Goal: Entertainment & Leisure: Consume media (video, audio)

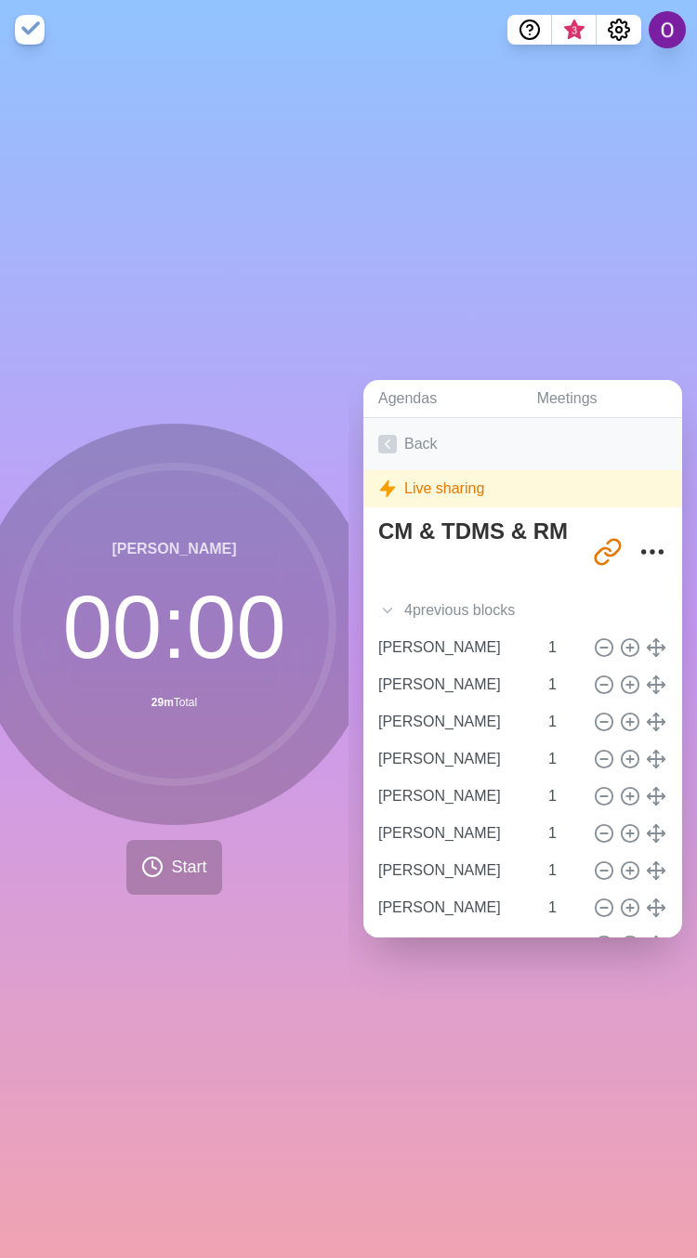
click at [378, 435] on icon at bounding box center [387, 444] width 19 height 19
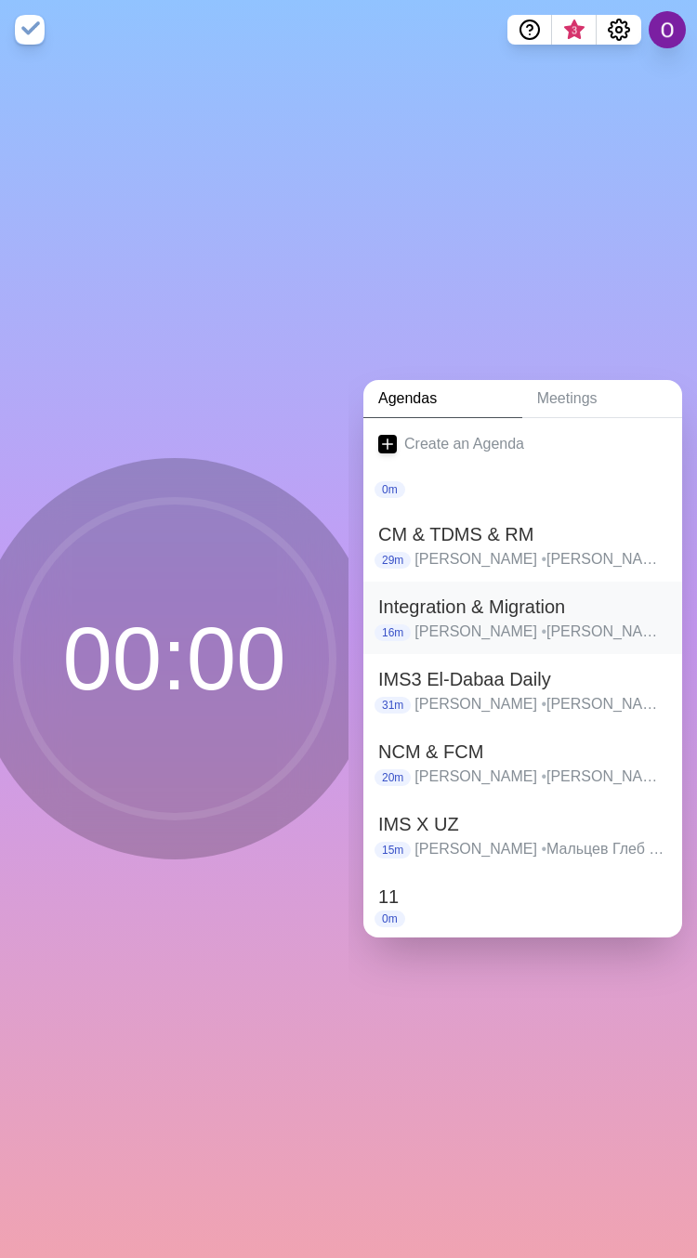
click at [437, 600] on h2 "Integration & Migration" at bounding box center [522, 607] width 289 height 28
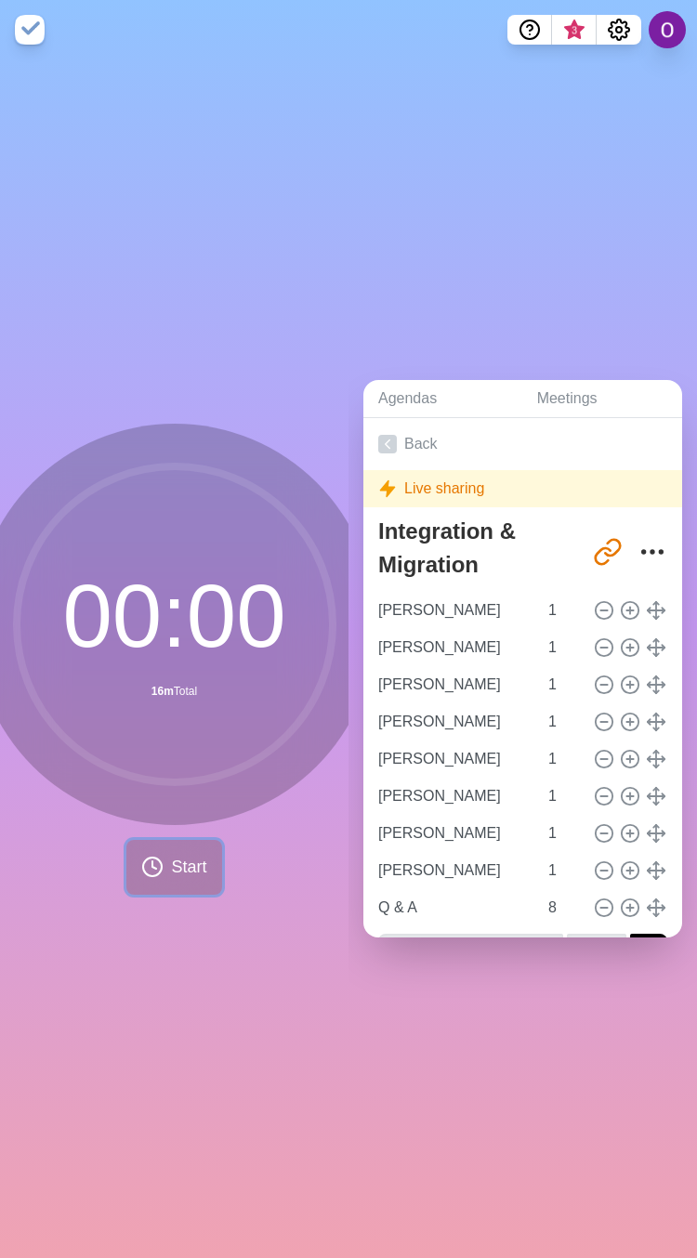
click at [157, 859] on button "Start" at bounding box center [173, 867] width 95 height 55
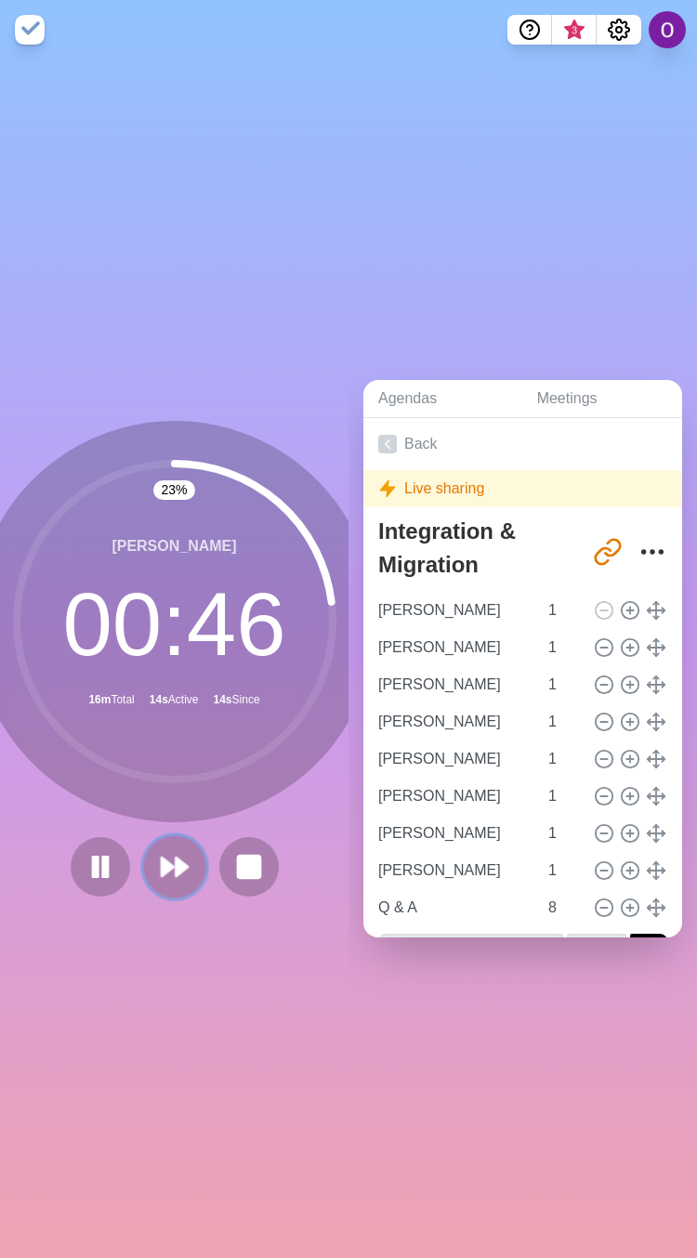
click at [170, 851] on icon at bounding box center [175, 867] width 32 height 32
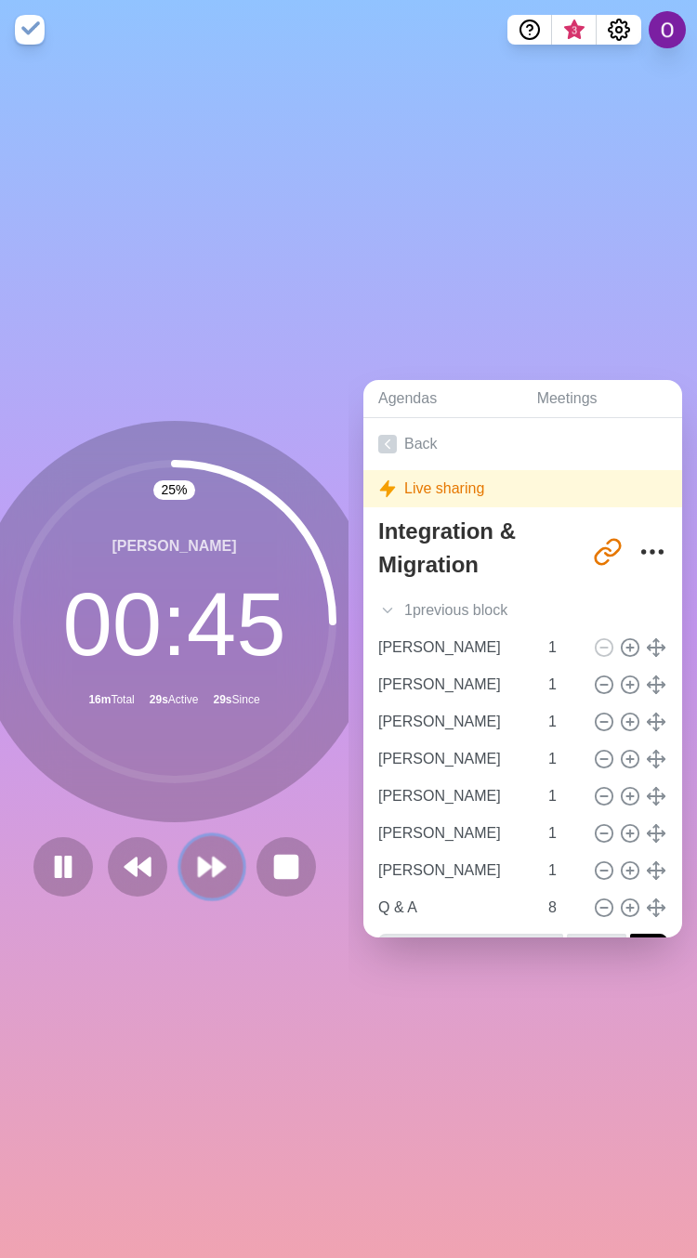
click at [213, 861] on polygon at bounding box center [219, 866] width 12 height 19
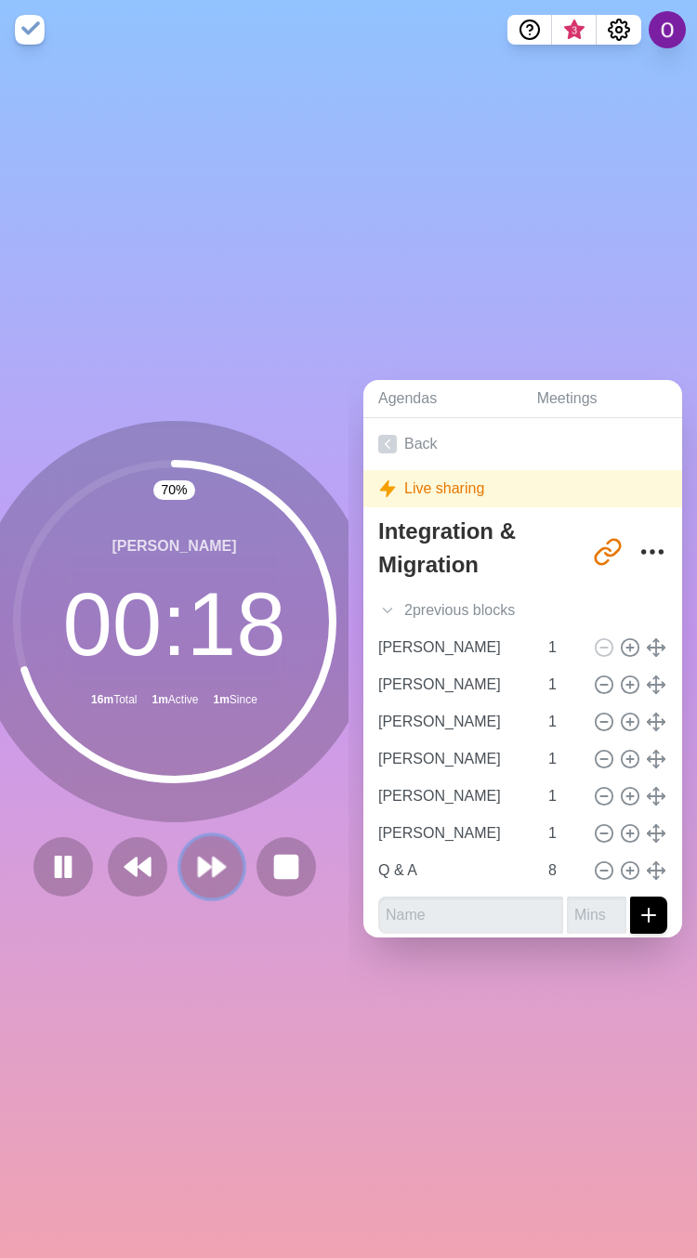
click at [213, 857] on polygon at bounding box center [219, 866] width 12 height 19
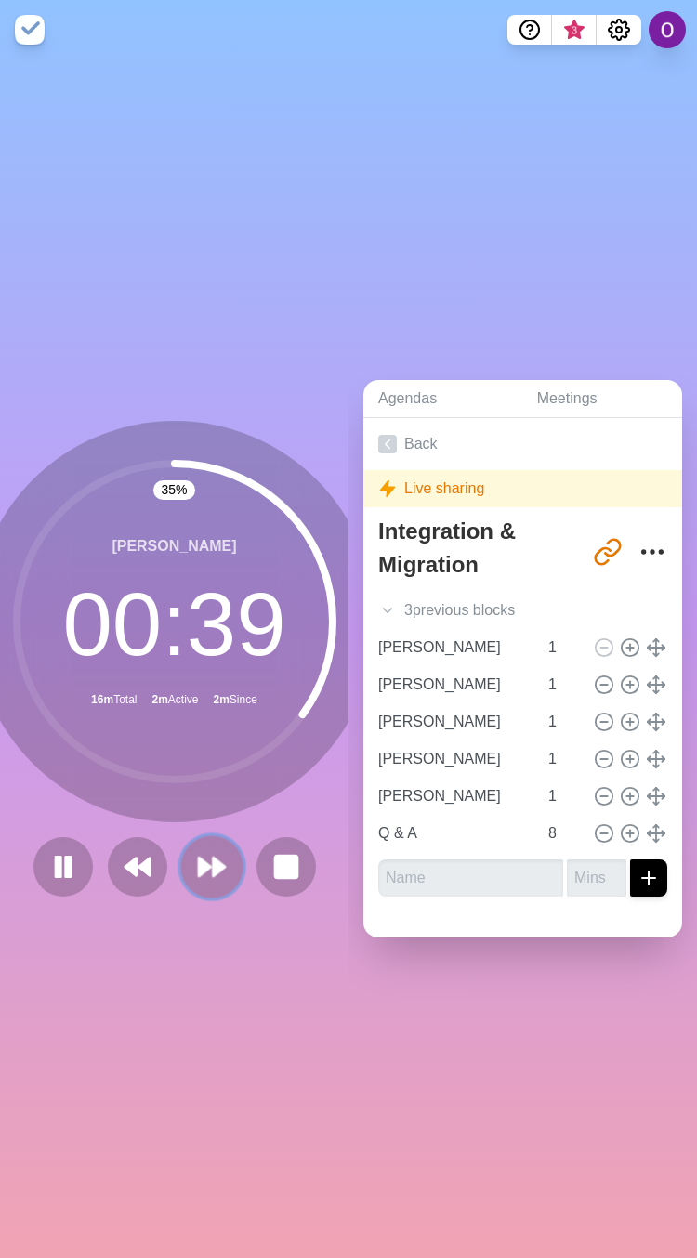
click at [199, 857] on polygon at bounding box center [205, 866] width 12 height 19
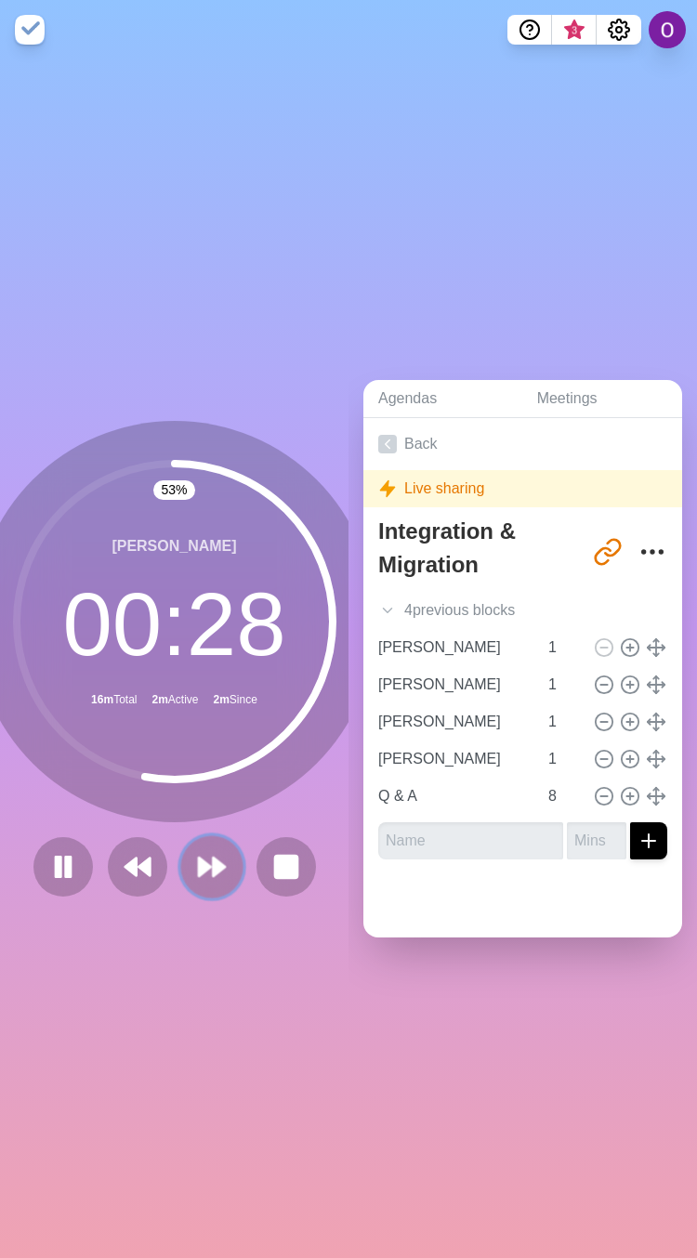
click at [196, 865] on icon at bounding box center [212, 867] width 32 height 32
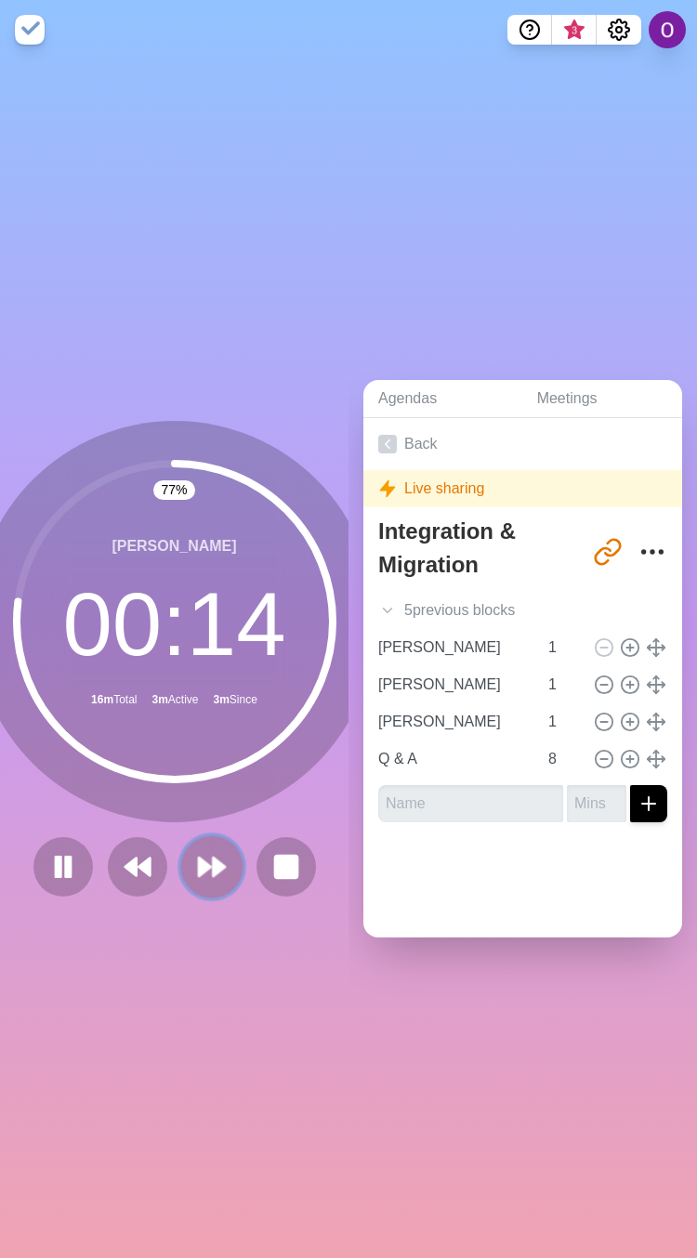
click at [212, 851] on icon at bounding box center [212, 867] width 32 height 32
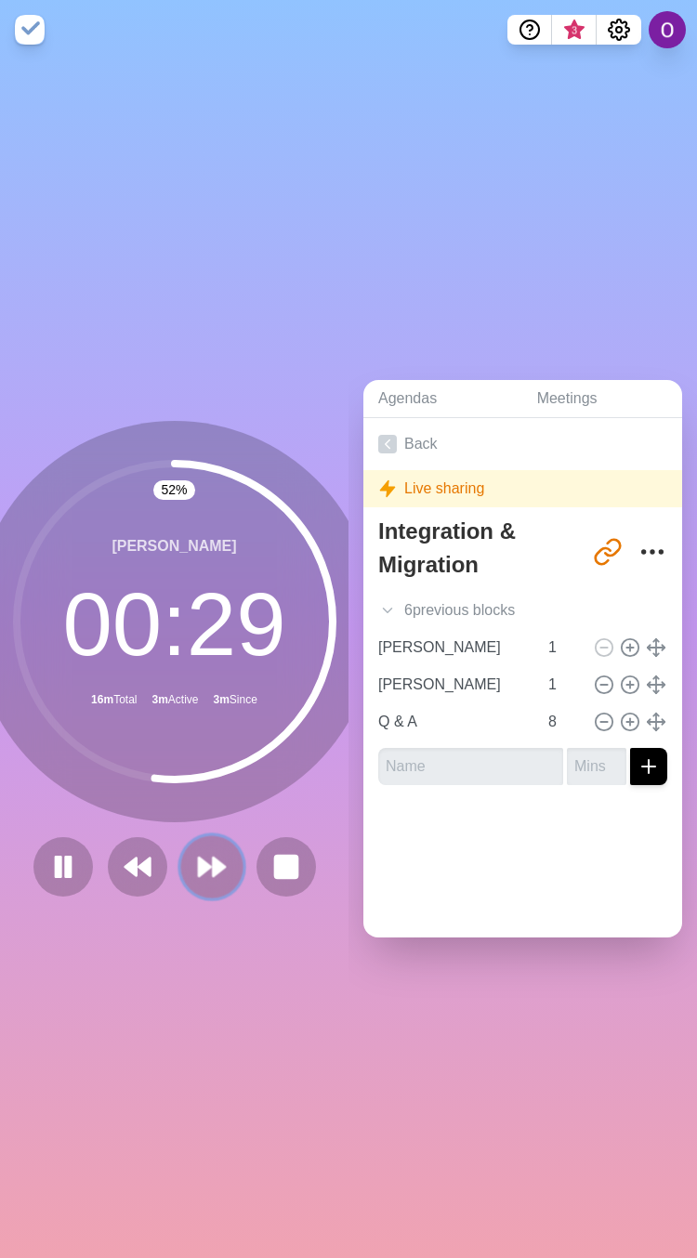
click at [199, 857] on polygon at bounding box center [205, 866] width 12 height 19
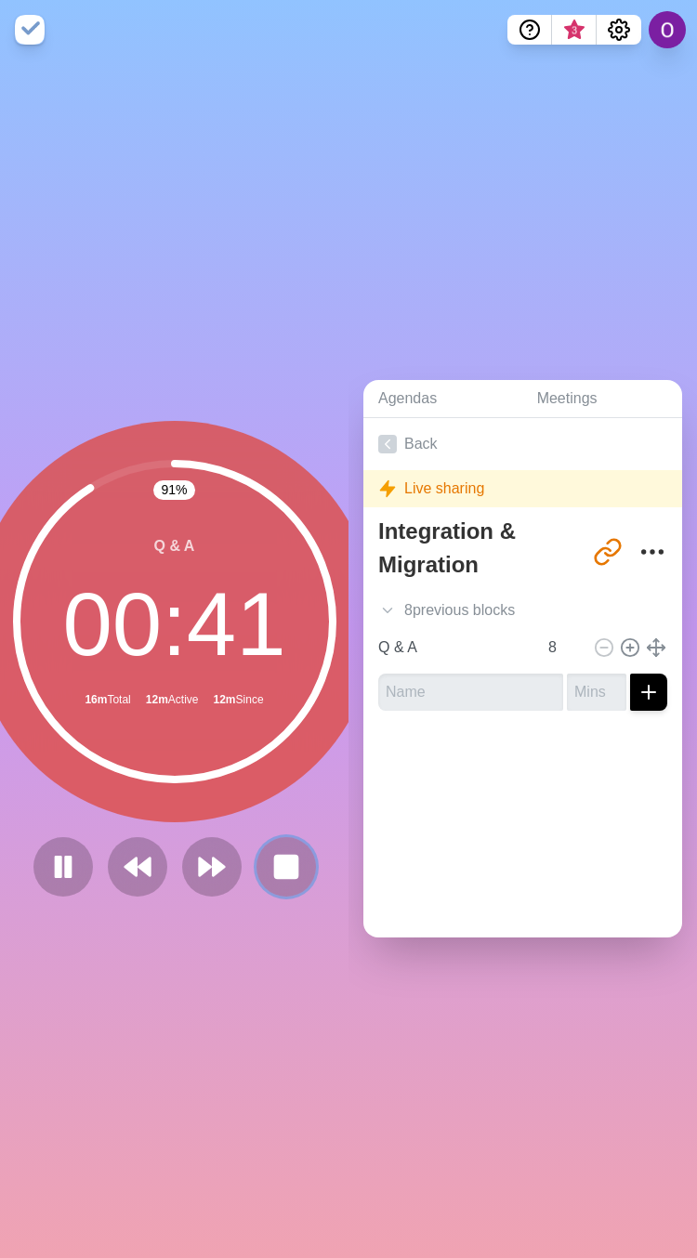
click at [275, 855] on rect at bounding box center [286, 866] width 22 height 22
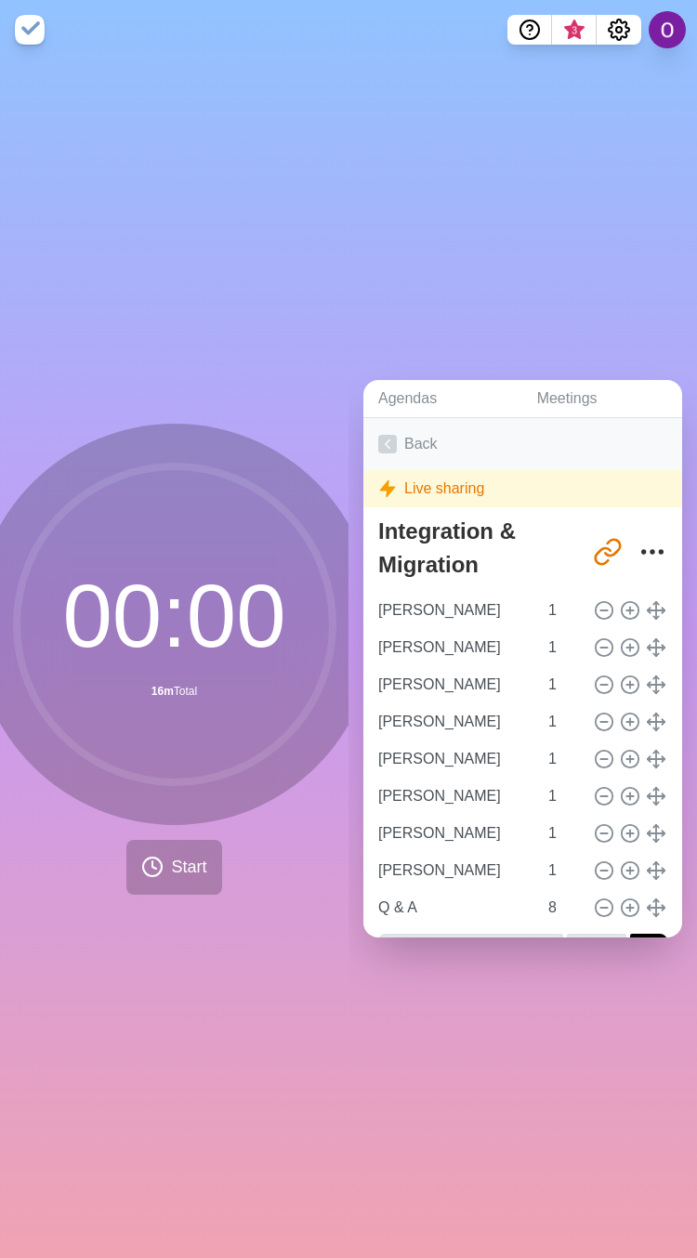
click at [379, 435] on icon at bounding box center [387, 444] width 19 height 19
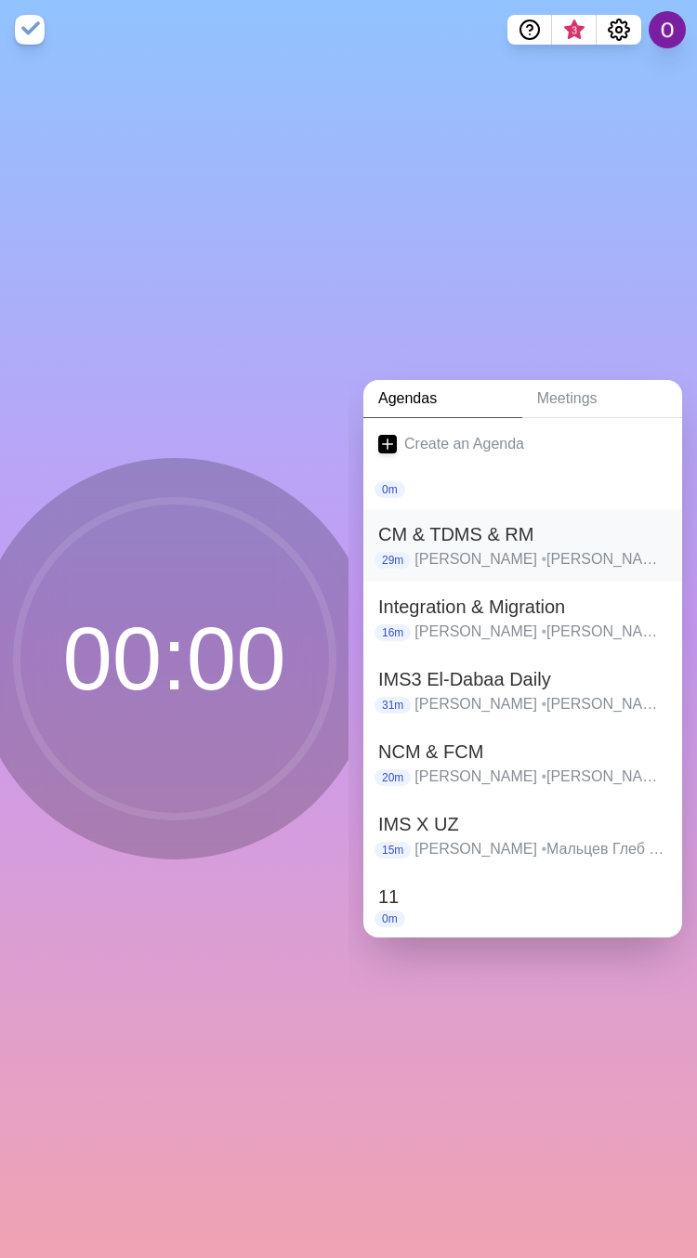
click at [433, 548] on p "[PERSON_NAME] • [PERSON_NAME] • [PERSON_NAME] • [PERSON_NAME] • [PERSON_NAME] •…" at bounding box center [540, 559] width 253 height 22
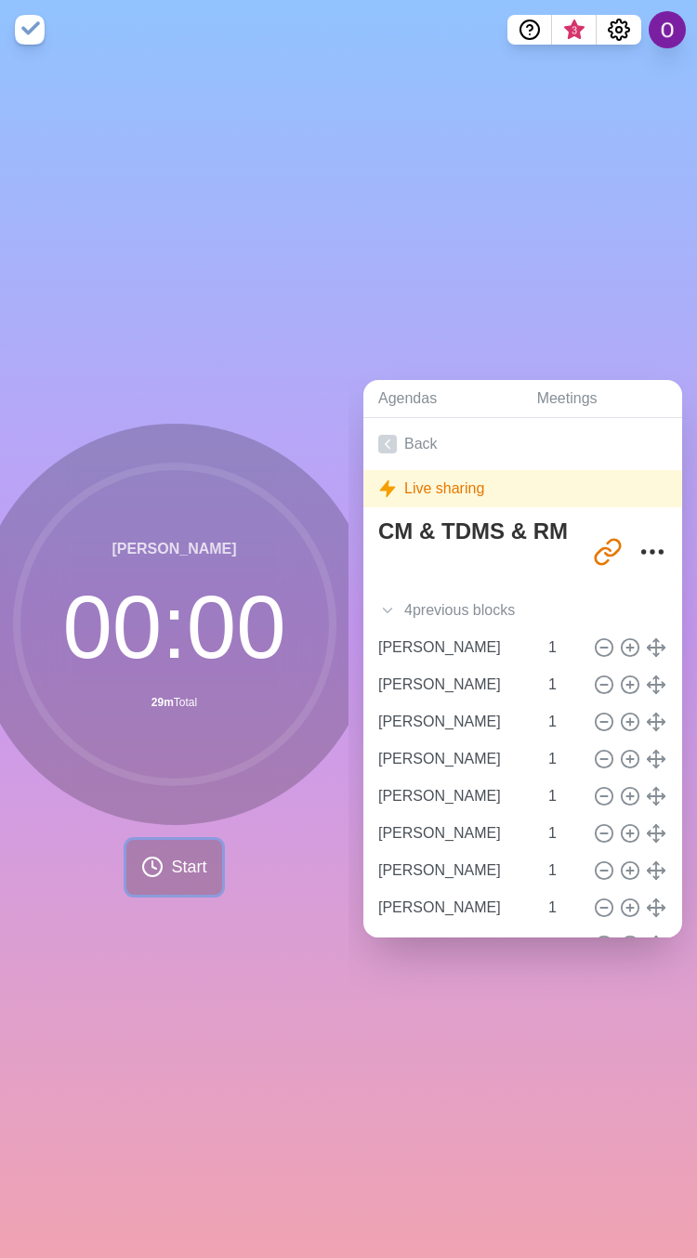
click at [176, 854] on span "Start" at bounding box center [188, 866] width 35 height 25
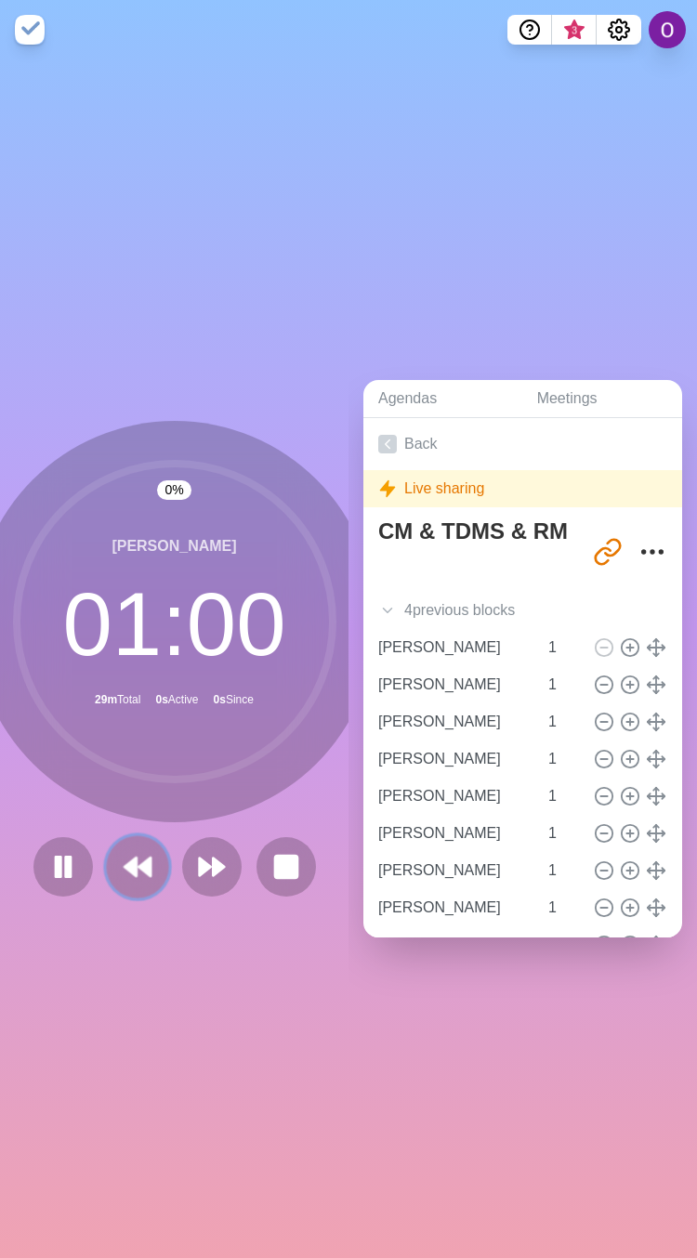
click at [129, 861] on icon at bounding box center [138, 867] width 32 height 32
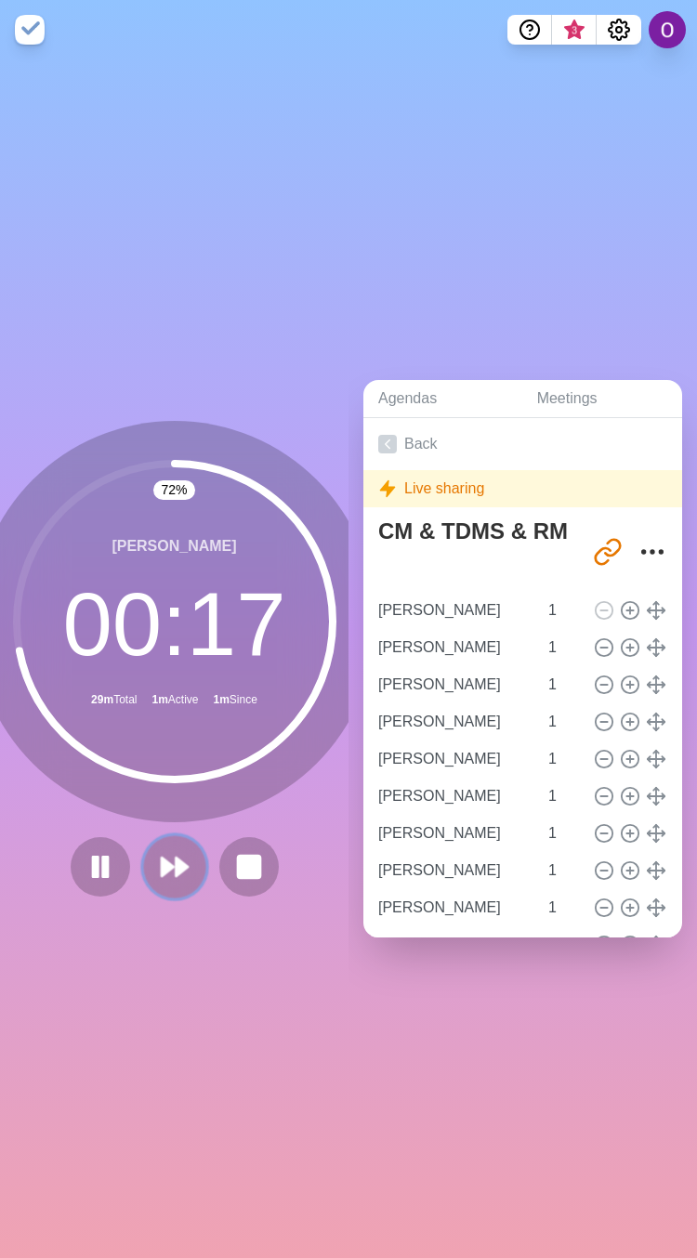
click at [176, 861] on polygon at bounding box center [182, 866] width 12 height 19
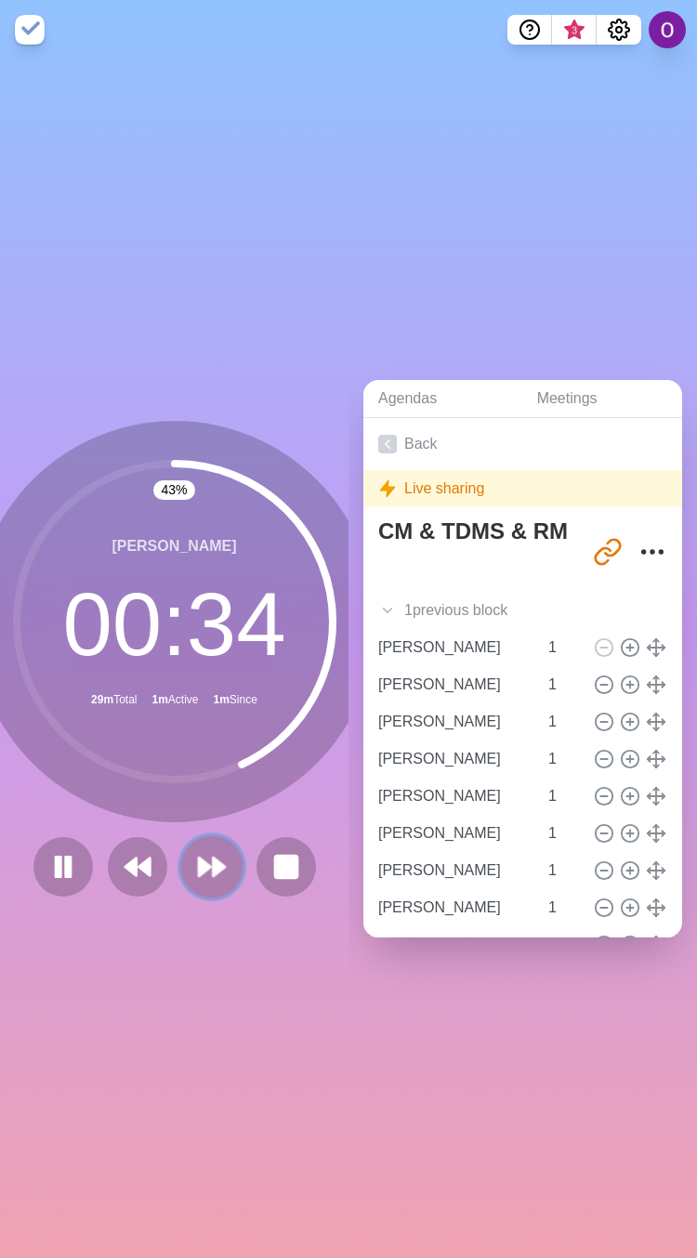
click at [201, 865] on icon at bounding box center [212, 867] width 32 height 32
click at [212, 851] on icon at bounding box center [212, 867] width 32 height 32
click at [196, 851] on icon at bounding box center [212, 867] width 32 height 32
click at [184, 850] on button at bounding box center [211, 866] width 62 height 62
click at [213, 864] on polygon at bounding box center [219, 866] width 12 height 19
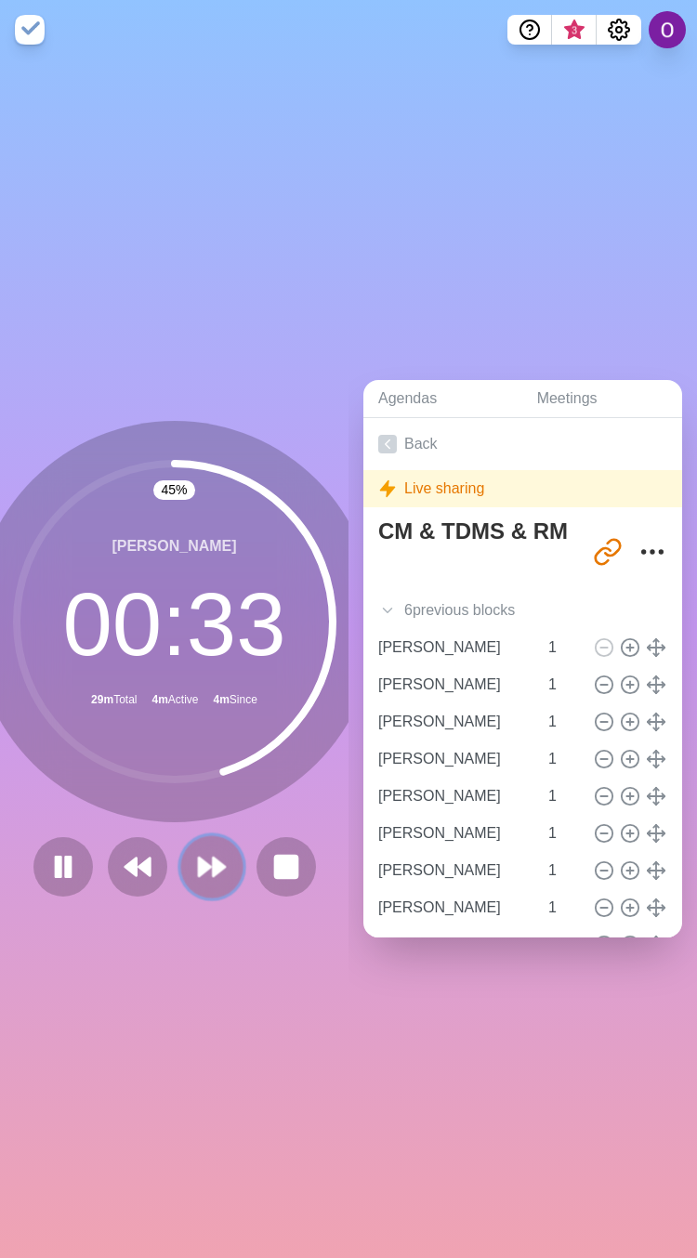
click at [196, 862] on icon at bounding box center [212, 867] width 32 height 32
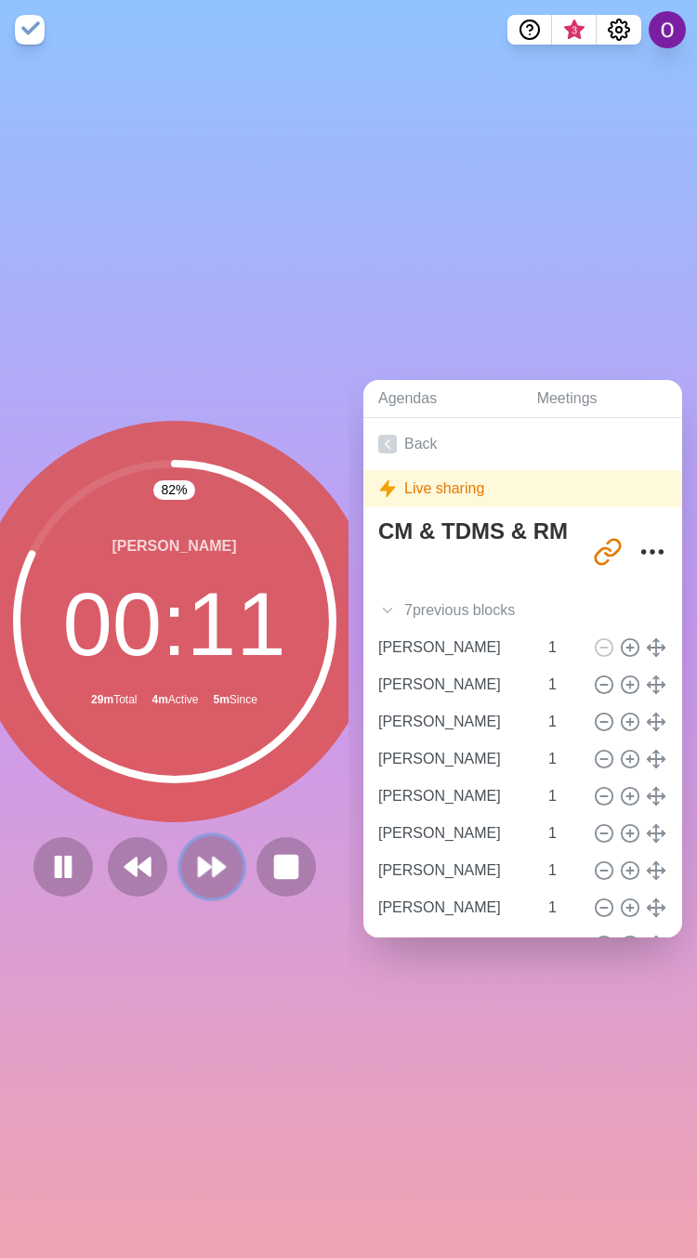
click at [213, 857] on polygon at bounding box center [219, 866] width 12 height 19
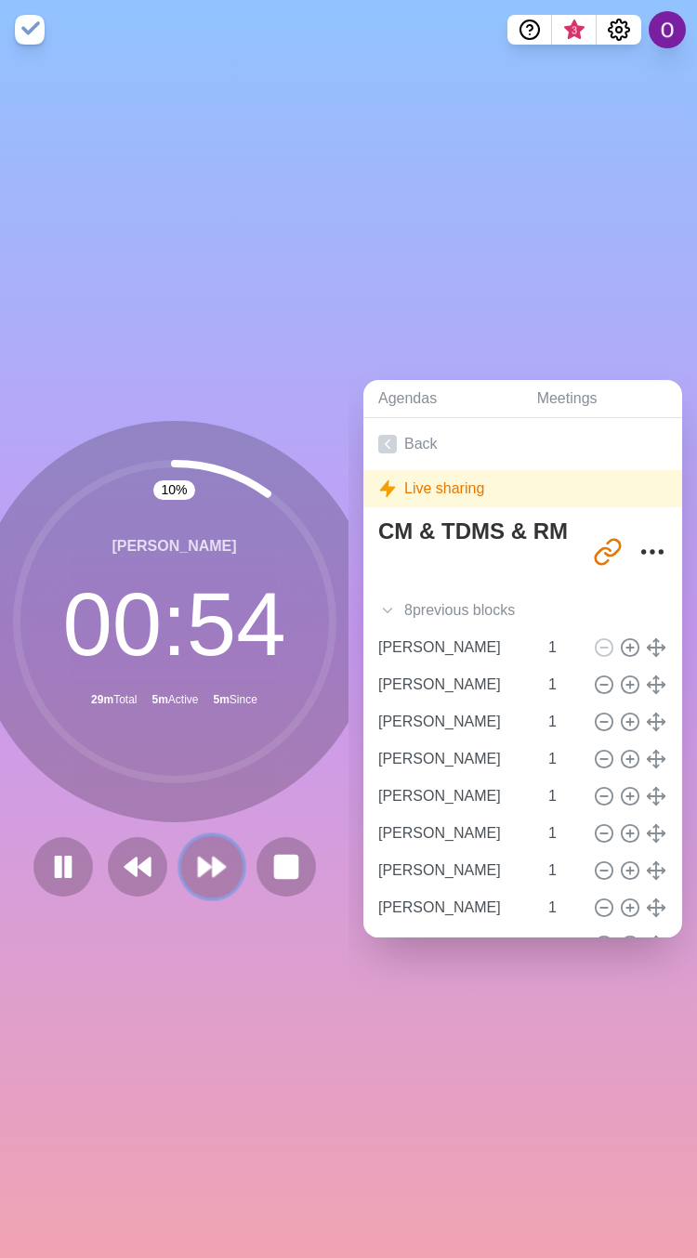
click at [201, 859] on icon at bounding box center [212, 867] width 32 height 32
click at [213, 857] on polygon at bounding box center [219, 866] width 12 height 19
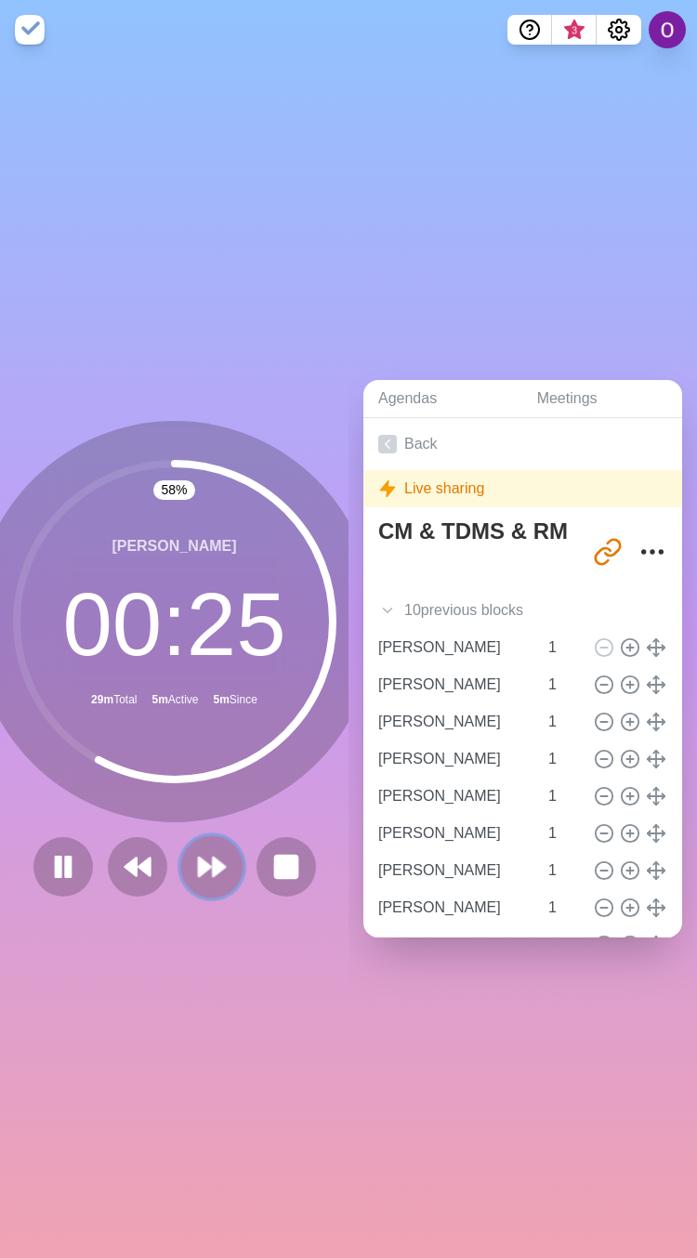
click at [199, 858] on polygon at bounding box center [205, 866] width 12 height 19
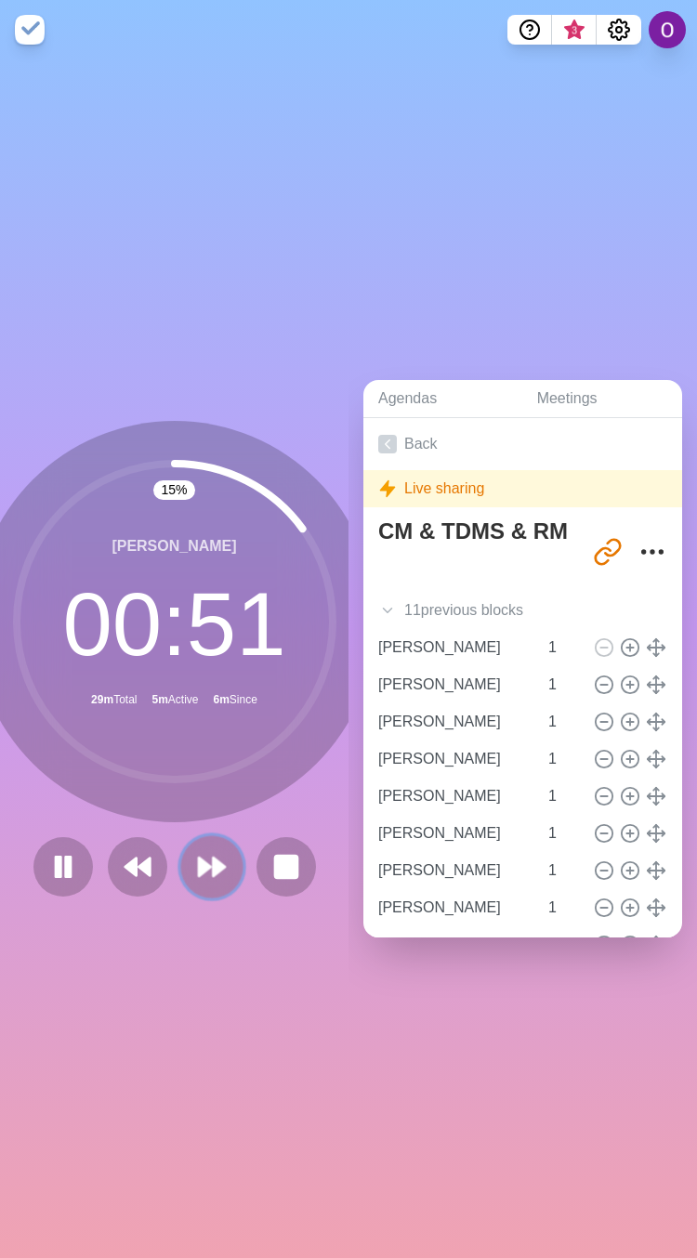
click at [199, 857] on polygon at bounding box center [205, 866] width 12 height 19
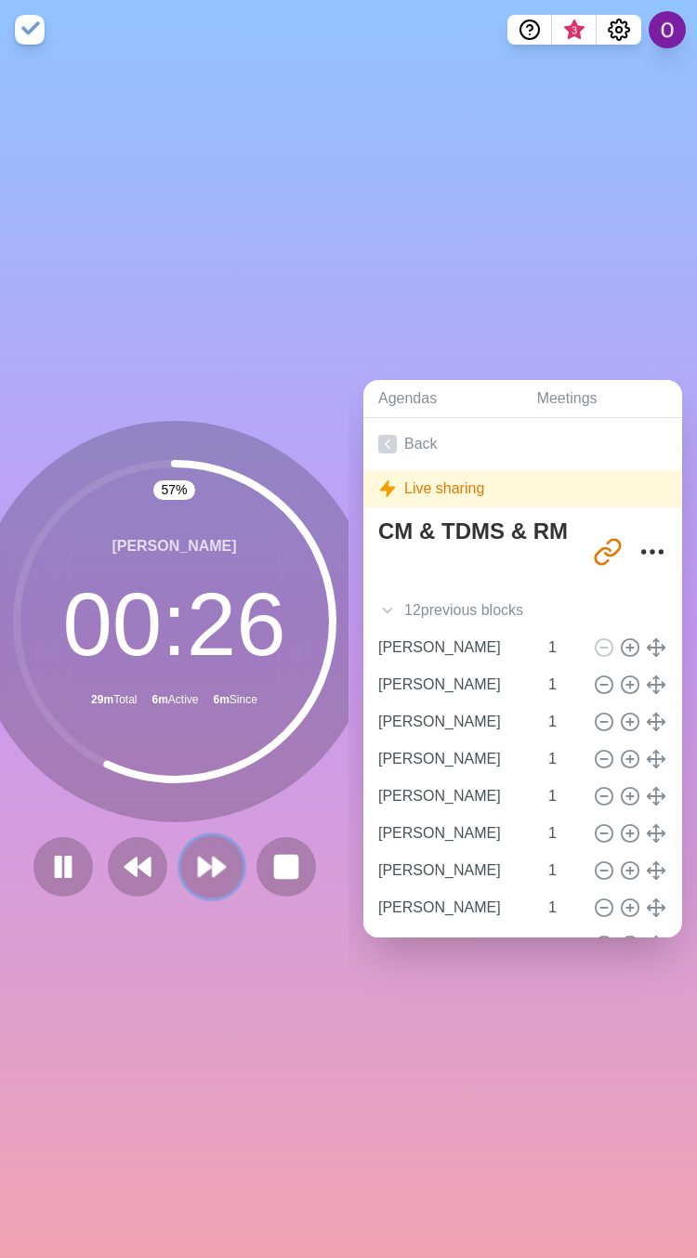
click at [213, 857] on polygon at bounding box center [219, 866] width 12 height 19
click at [199, 859] on polygon at bounding box center [205, 866] width 12 height 19
click at [213, 865] on icon at bounding box center [212, 867] width 32 height 32
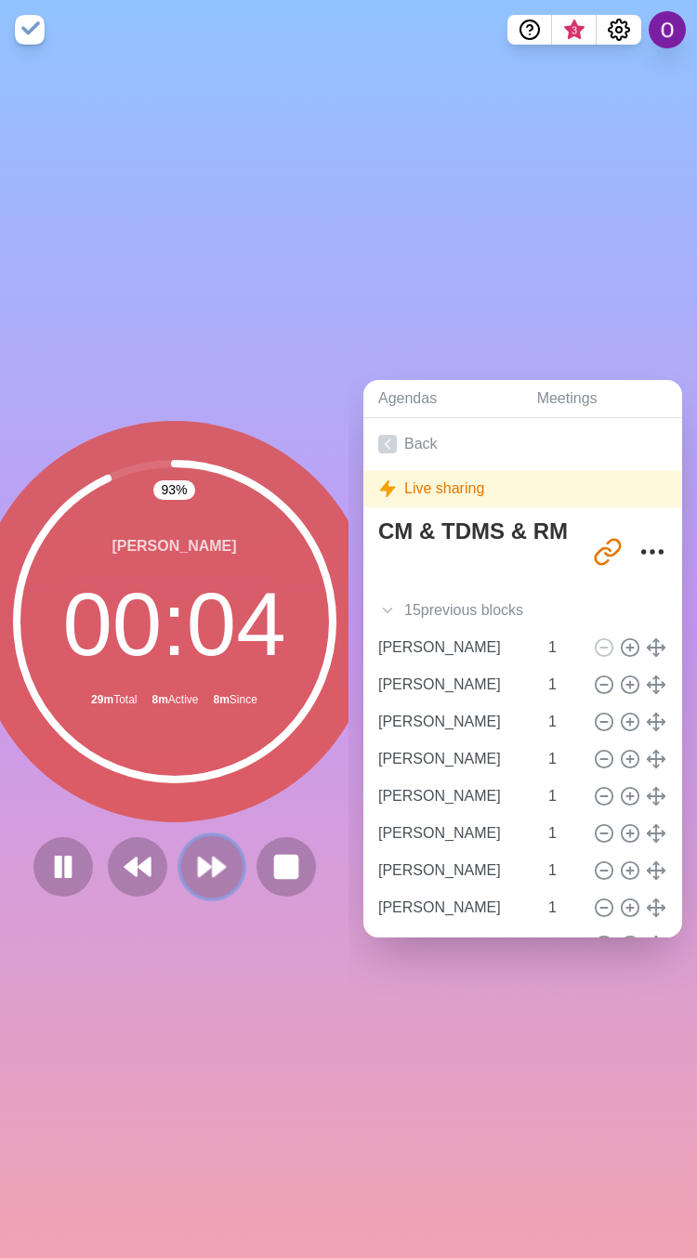
click at [199, 857] on polygon at bounding box center [205, 866] width 12 height 19
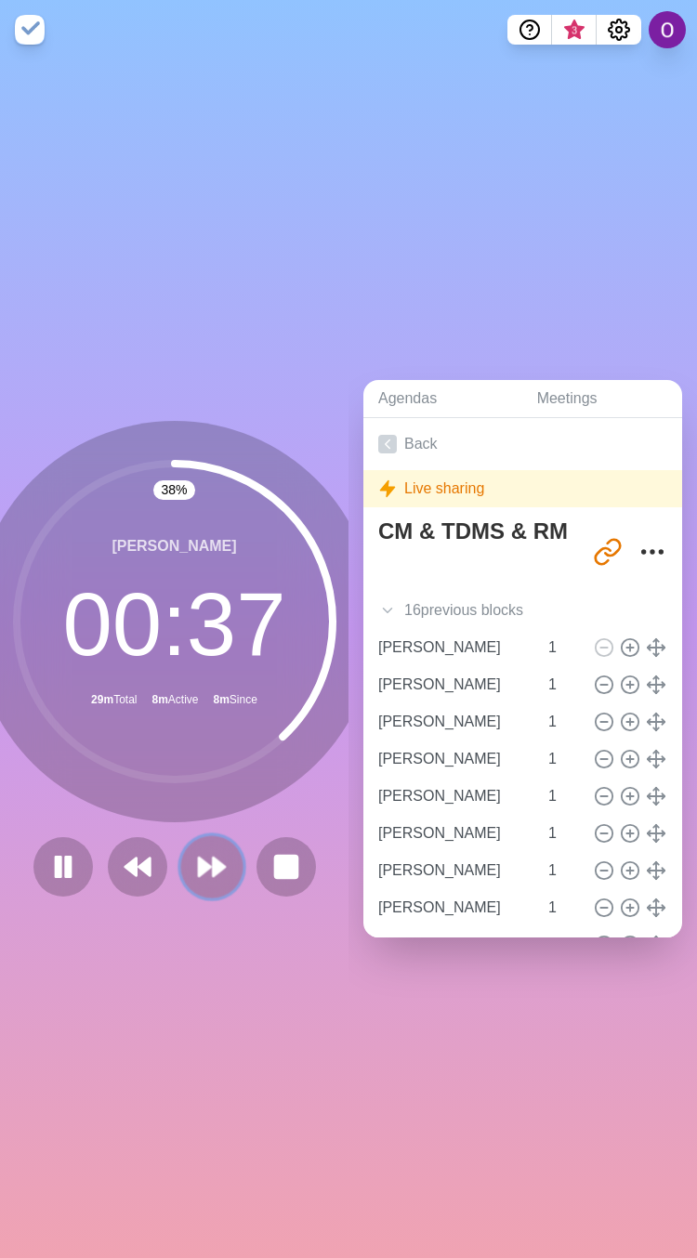
click at [189, 872] on button at bounding box center [211, 866] width 62 height 62
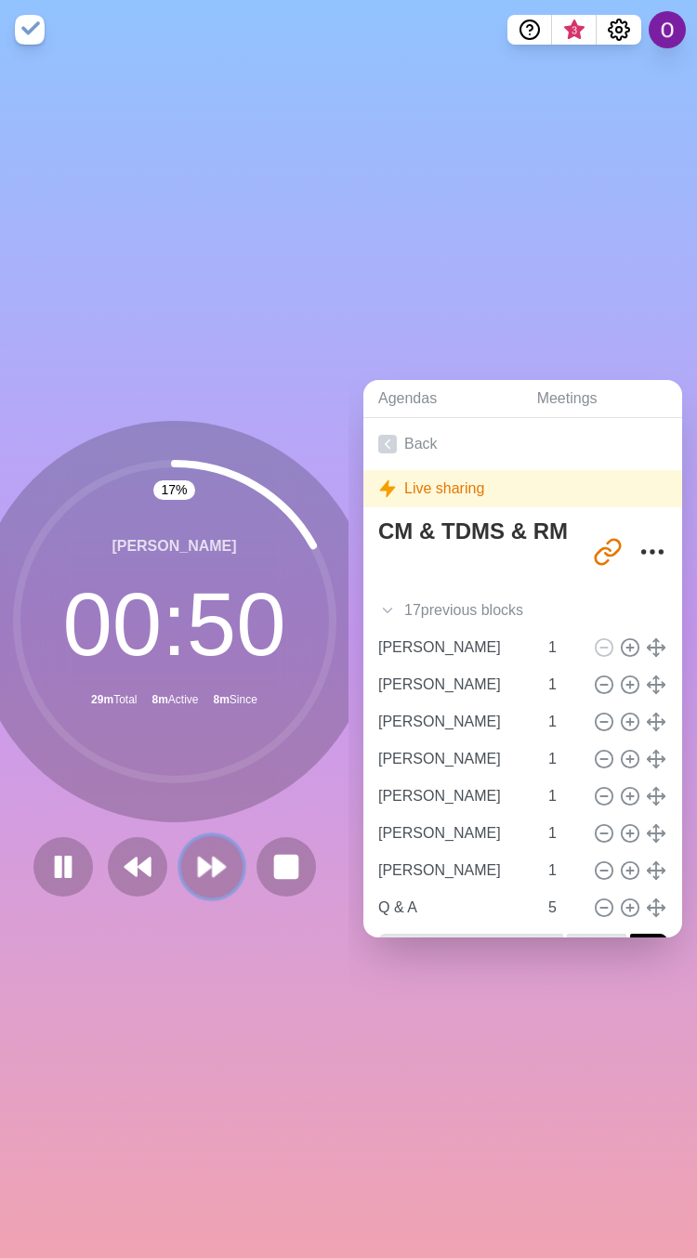
click at [213, 857] on polygon at bounding box center [219, 866] width 12 height 19
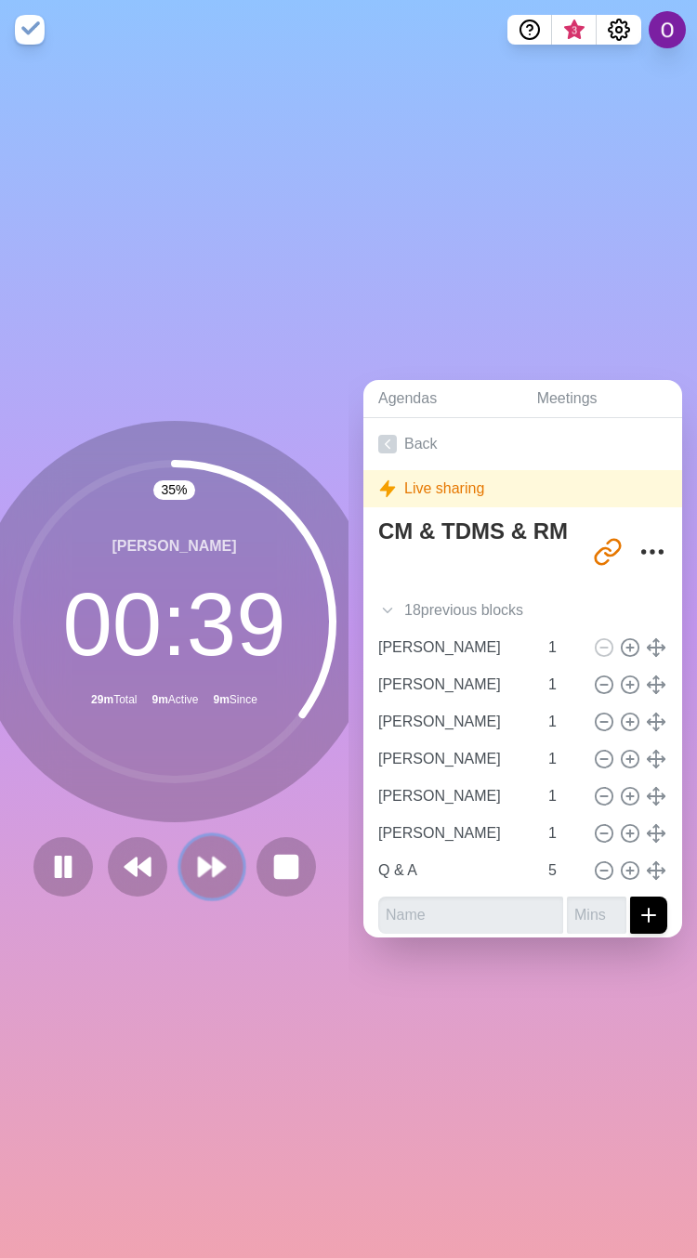
click at [202, 851] on icon at bounding box center [212, 867] width 32 height 32
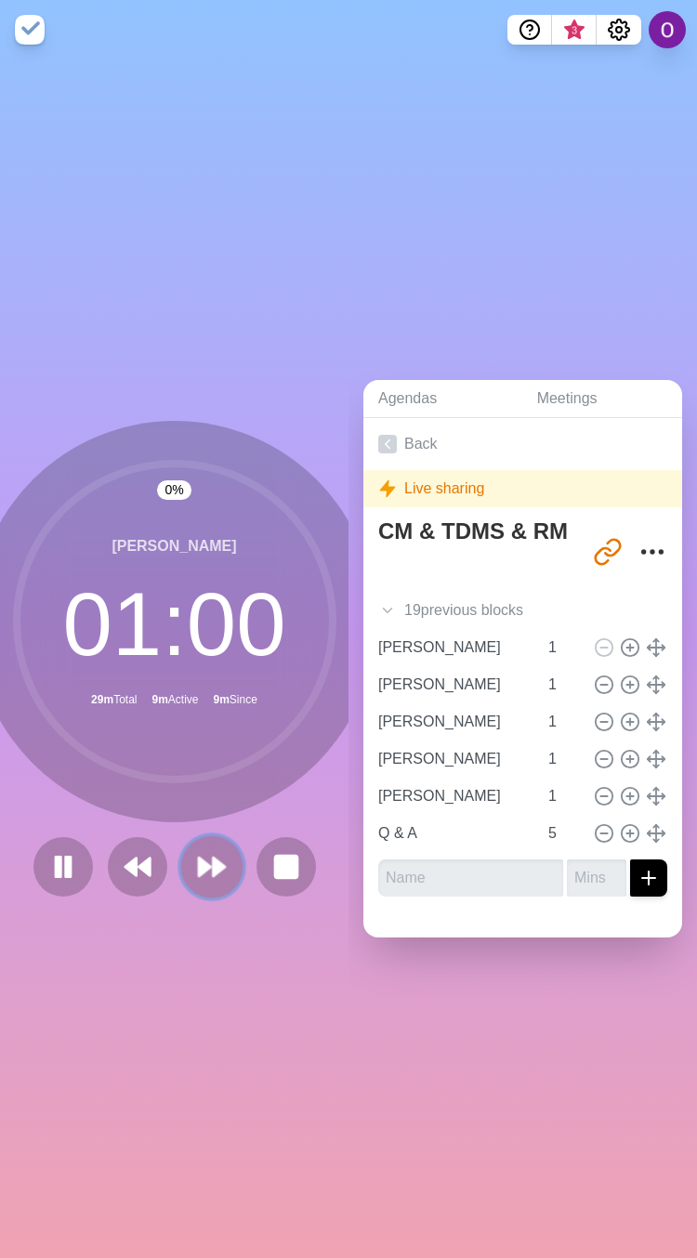
click at [202, 851] on icon at bounding box center [212, 867] width 32 height 32
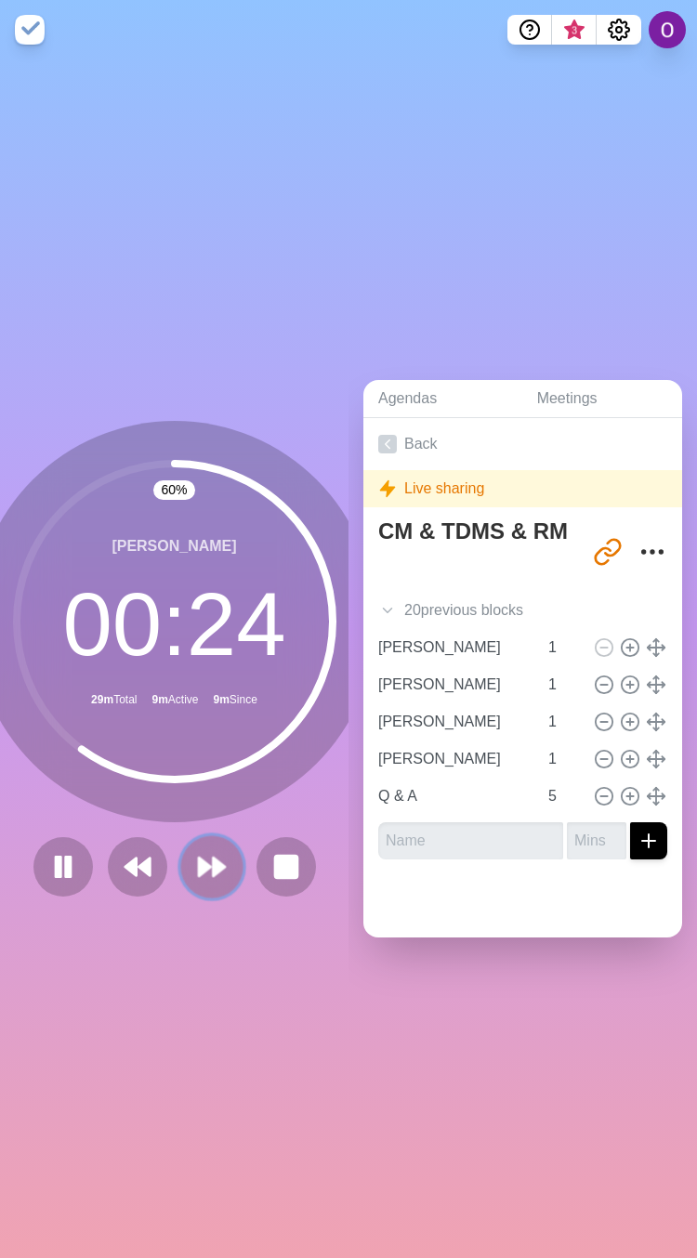
click at [199, 857] on polygon at bounding box center [205, 866] width 12 height 19
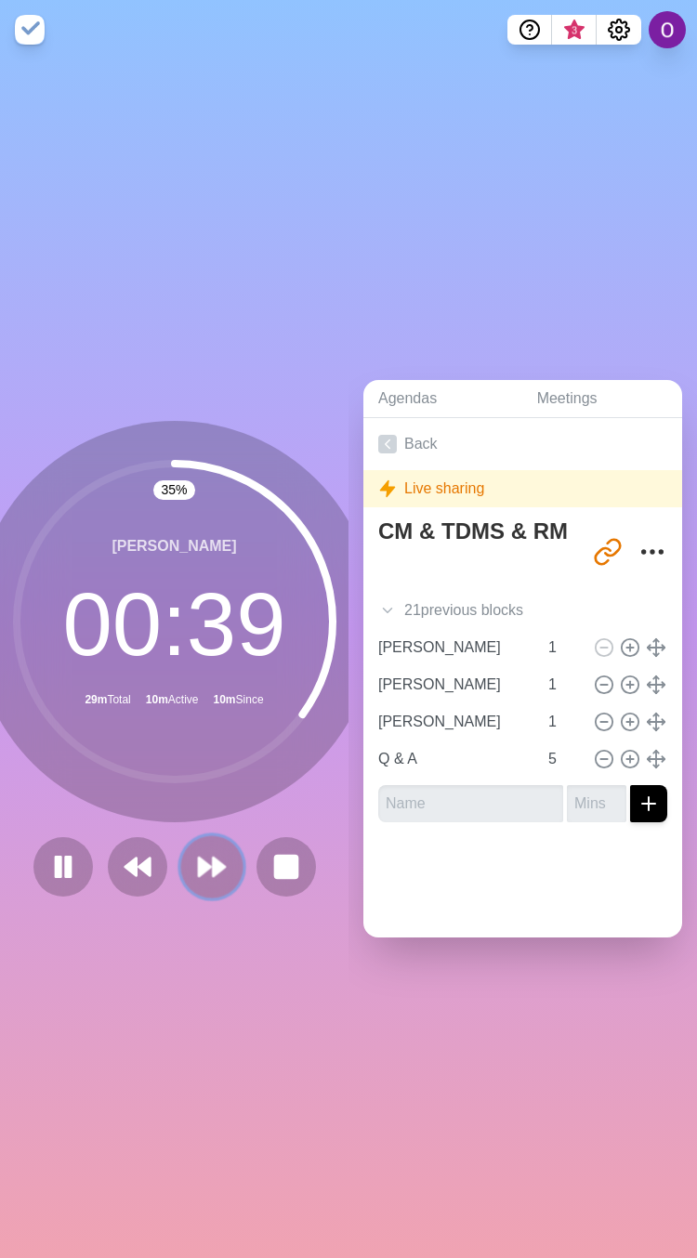
click at [199, 858] on icon at bounding box center [212, 867] width 32 height 32
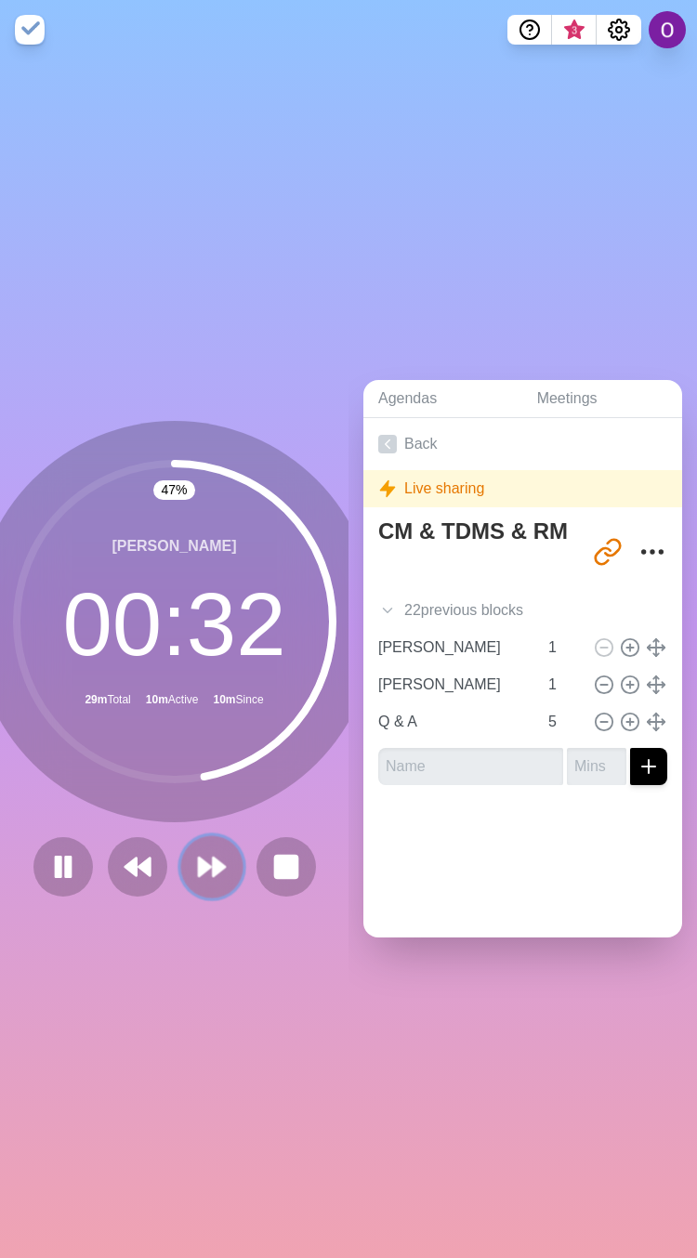
click at [201, 865] on icon at bounding box center [212, 867] width 32 height 32
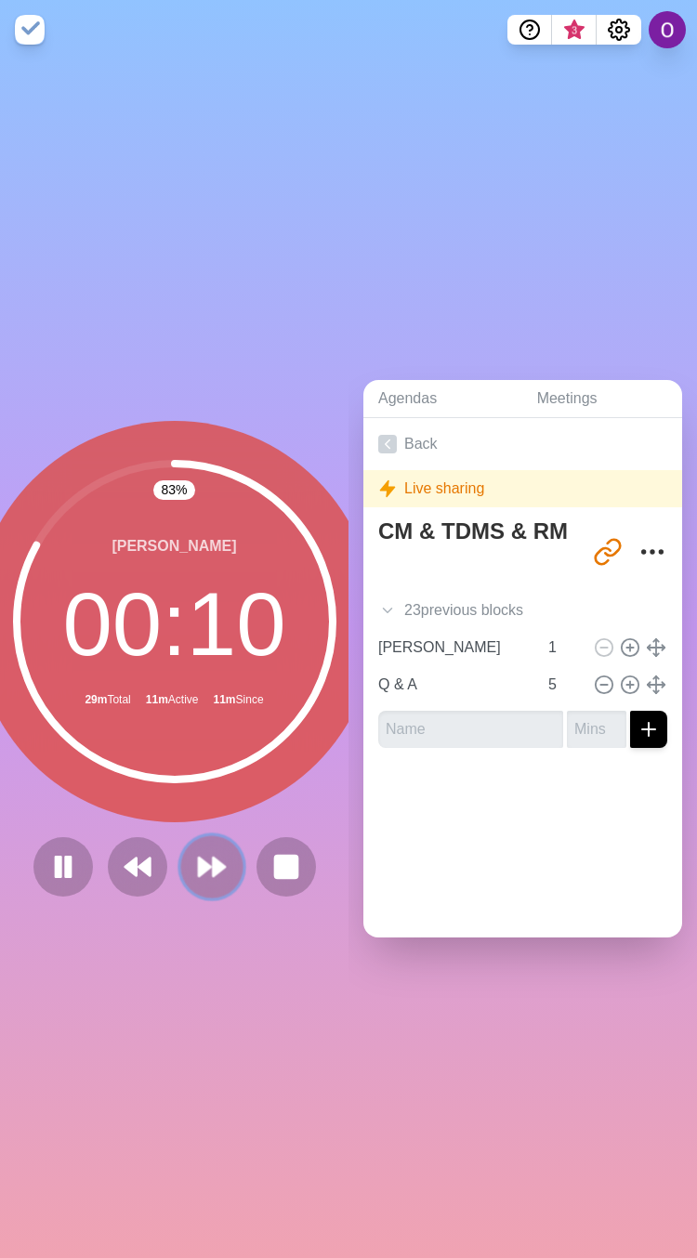
click at [213, 857] on polygon at bounding box center [219, 866] width 12 height 19
